Goal: Transaction & Acquisition: Register for event/course

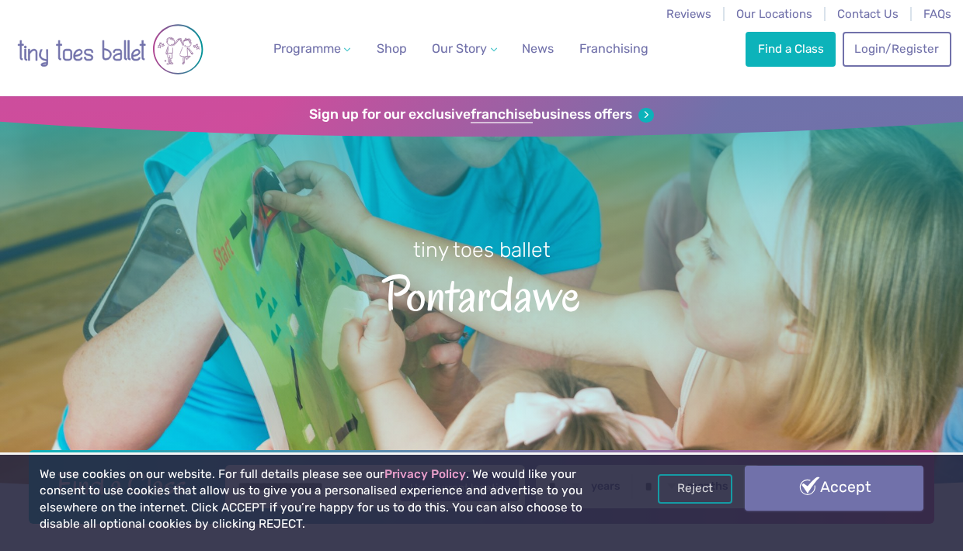
click at [801, 498] on link "Accept" at bounding box center [834, 488] width 178 height 45
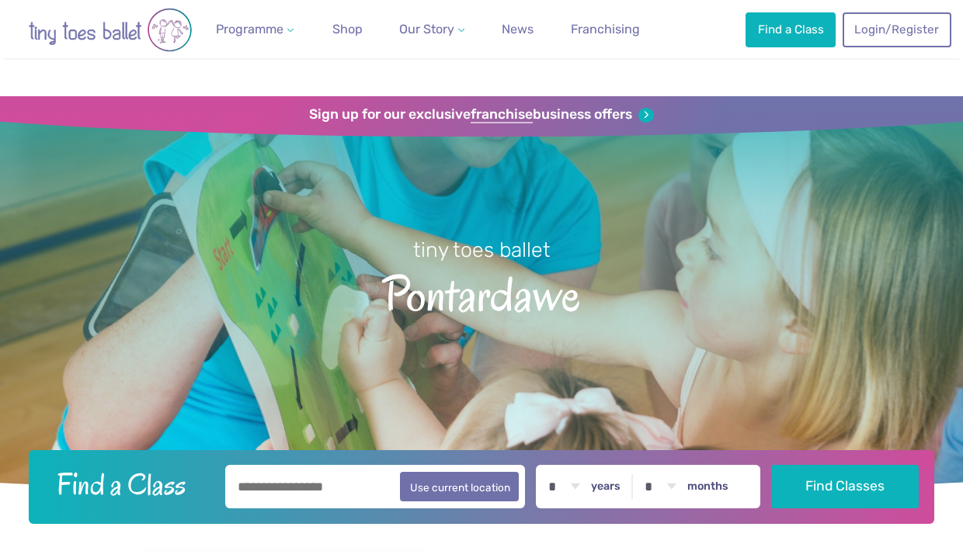
scroll to position [103, 0]
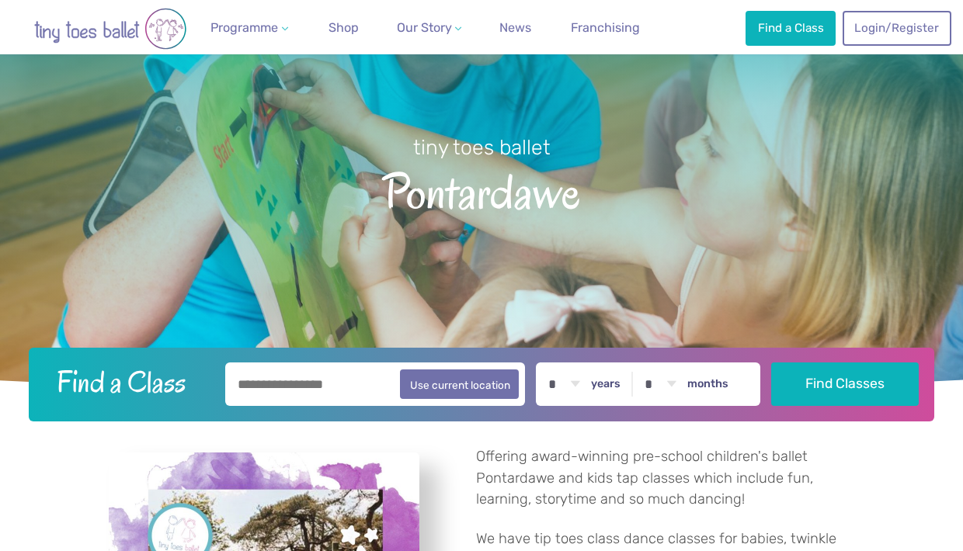
click at [621, 383] on label "years" at bounding box center [606, 384] width 30 height 14
click at [588, 383] on select "* * * * * * * * * * ** ** **" at bounding box center [564, 384] width 48 height 43
select select "*"
click at [387, 392] on input "text" at bounding box center [375, 384] width 301 height 43
click at [490, 390] on button "Use current location" at bounding box center [459, 384] width 119 height 30
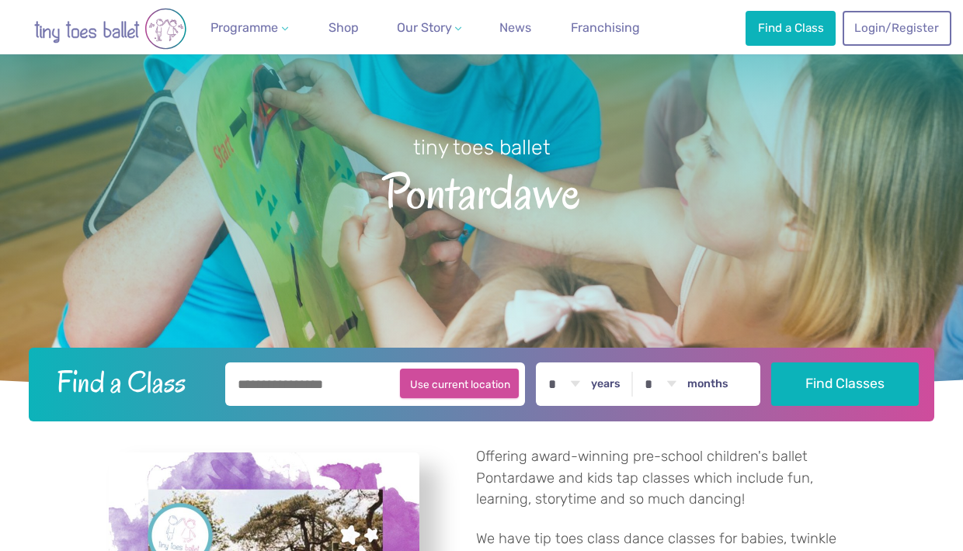
type input "**********"
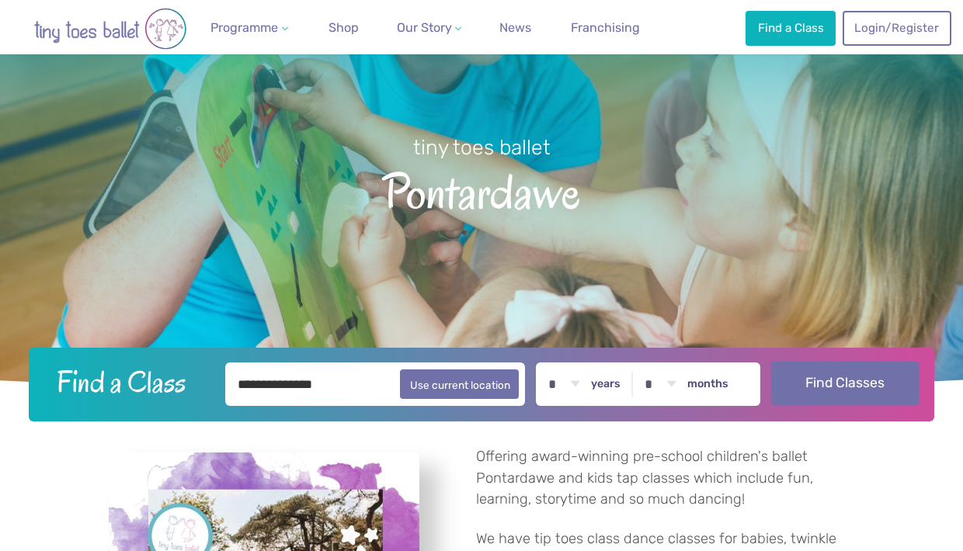
click at [880, 395] on button "Find Classes" at bounding box center [845, 383] width 148 height 43
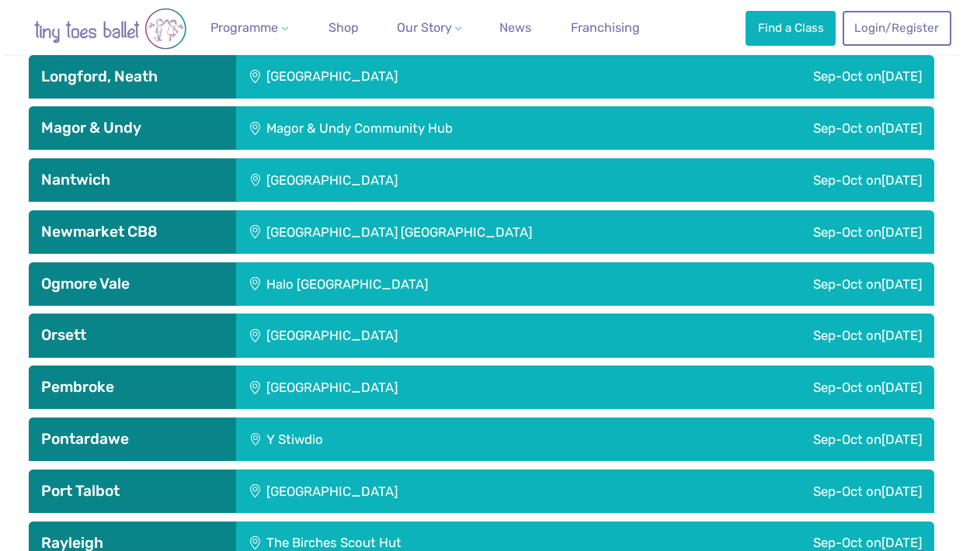
scroll to position [3009, 0]
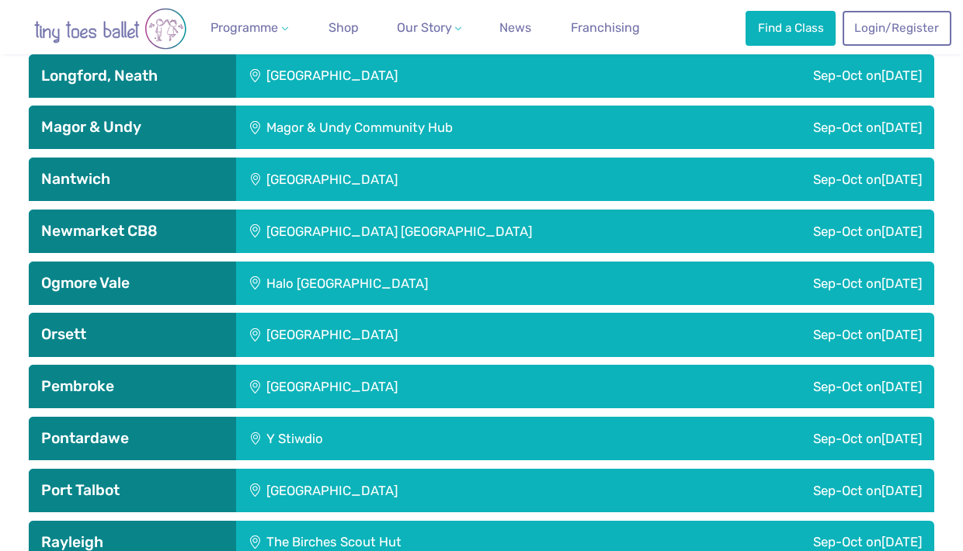
click at [394, 427] on div "Y Stiwdio" at bounding box center [384, 438] width 297 height 43
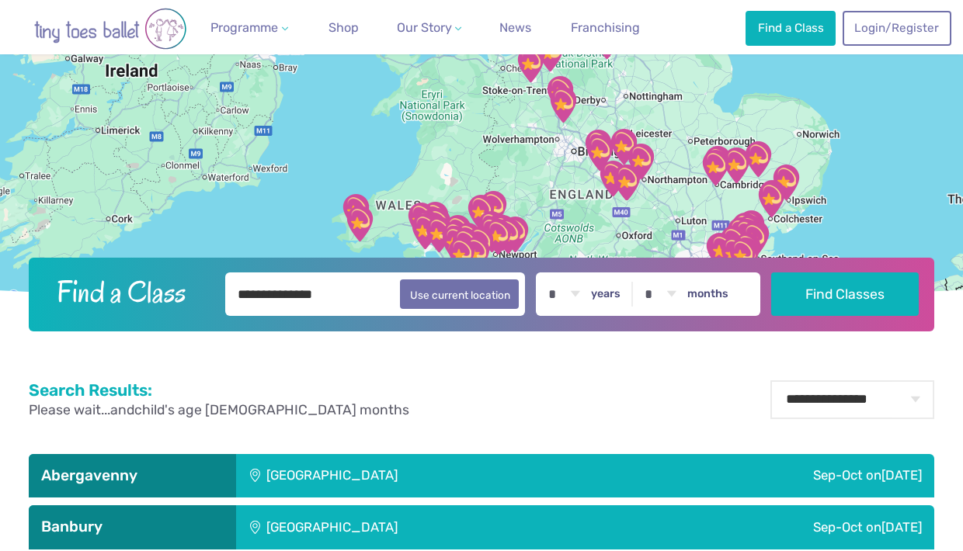
scroll to position [220, 0]
